Goal: Task Accomplishment & Management: Use online tool/utility

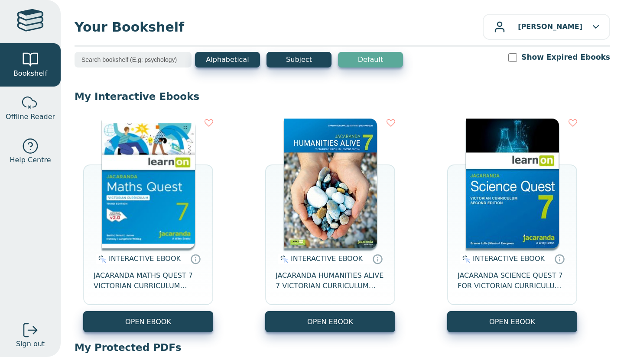
click at [145, 327] on button "OPEN EBOOK" at bounding box center [148, 321] width 130 height 21
click at [475, 325] on button "OPEN EBOOK" at bounding box center [512, 321] width 130 height 21
